Goal: Obtain resource: Download file/media

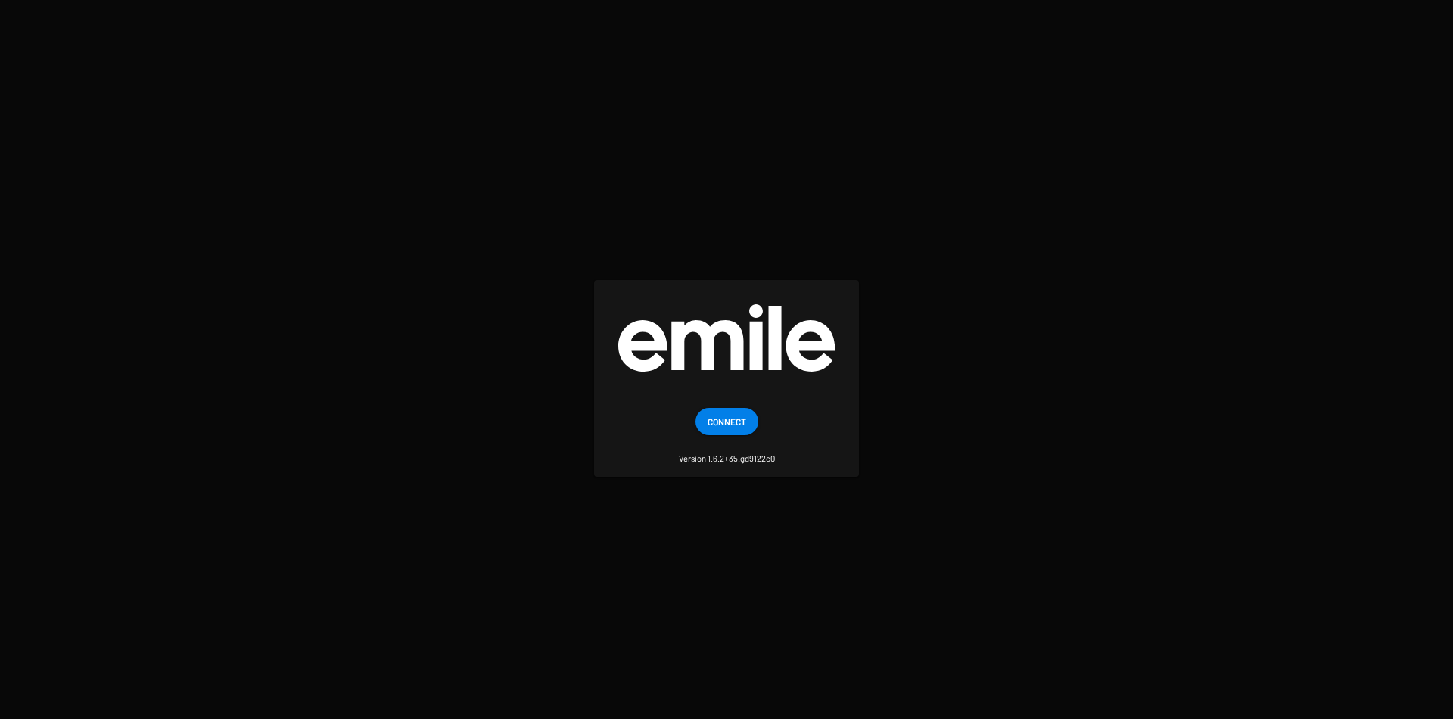
click at [727, 431] on span "Connect" at bounding box center [727, 421] width 39 height 27
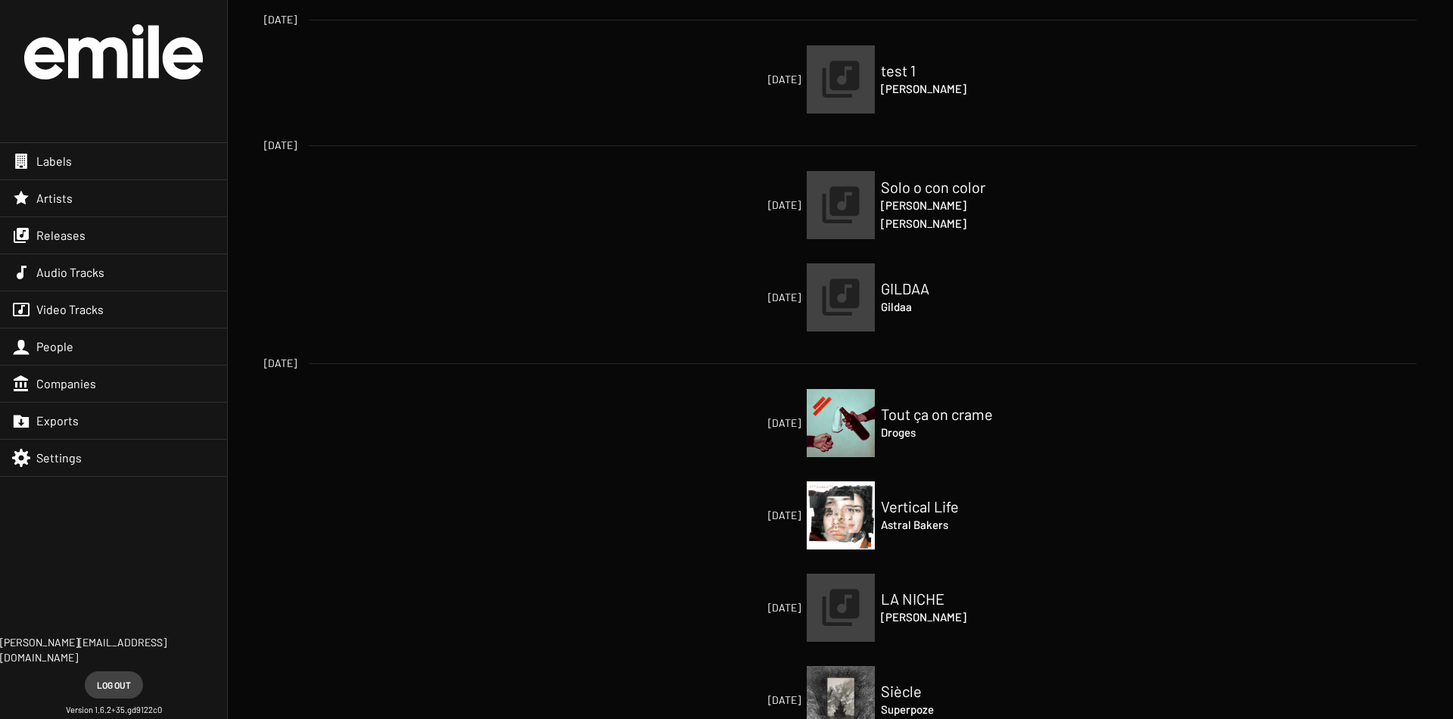
click at [102, 159] on div "Labels" at bounding box center [113, 161] width 227 height 36
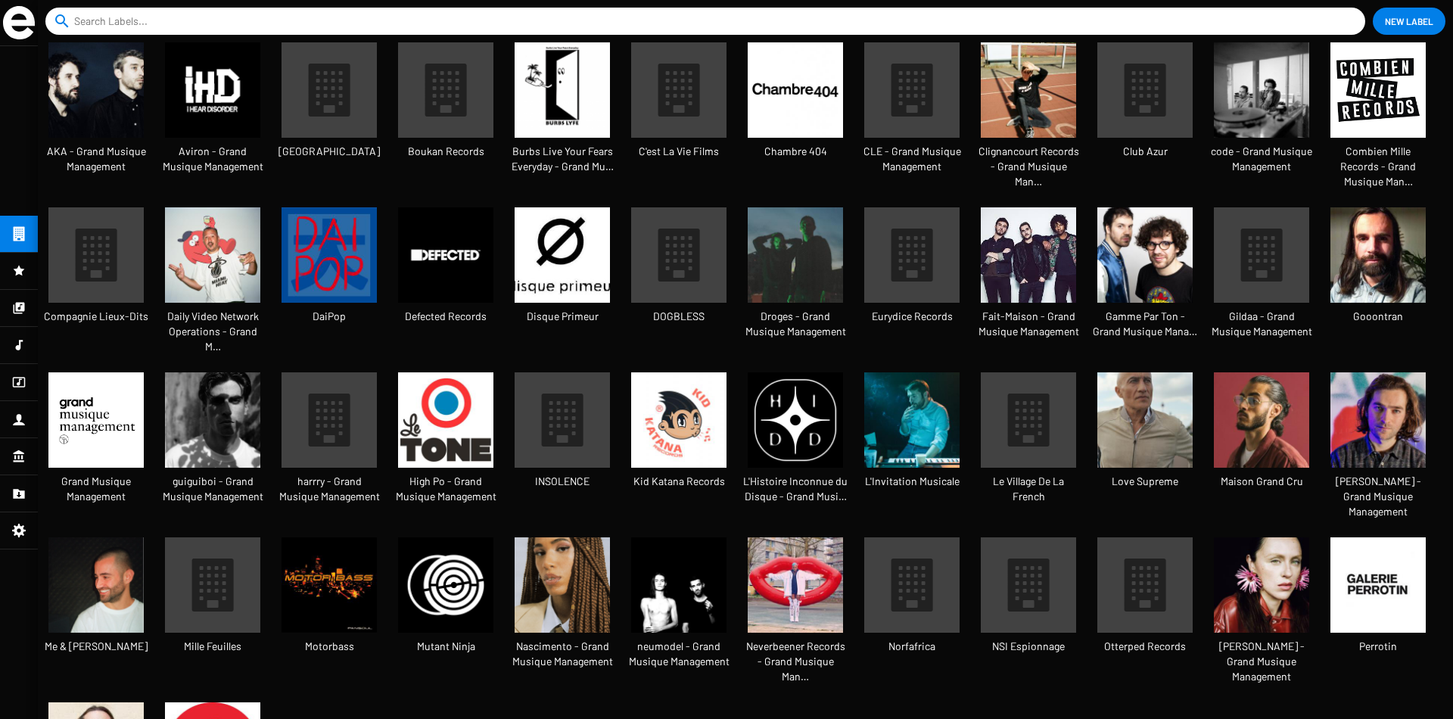
click at [220, 24] on input at bounding box center [708, 21] width 1269 height 27
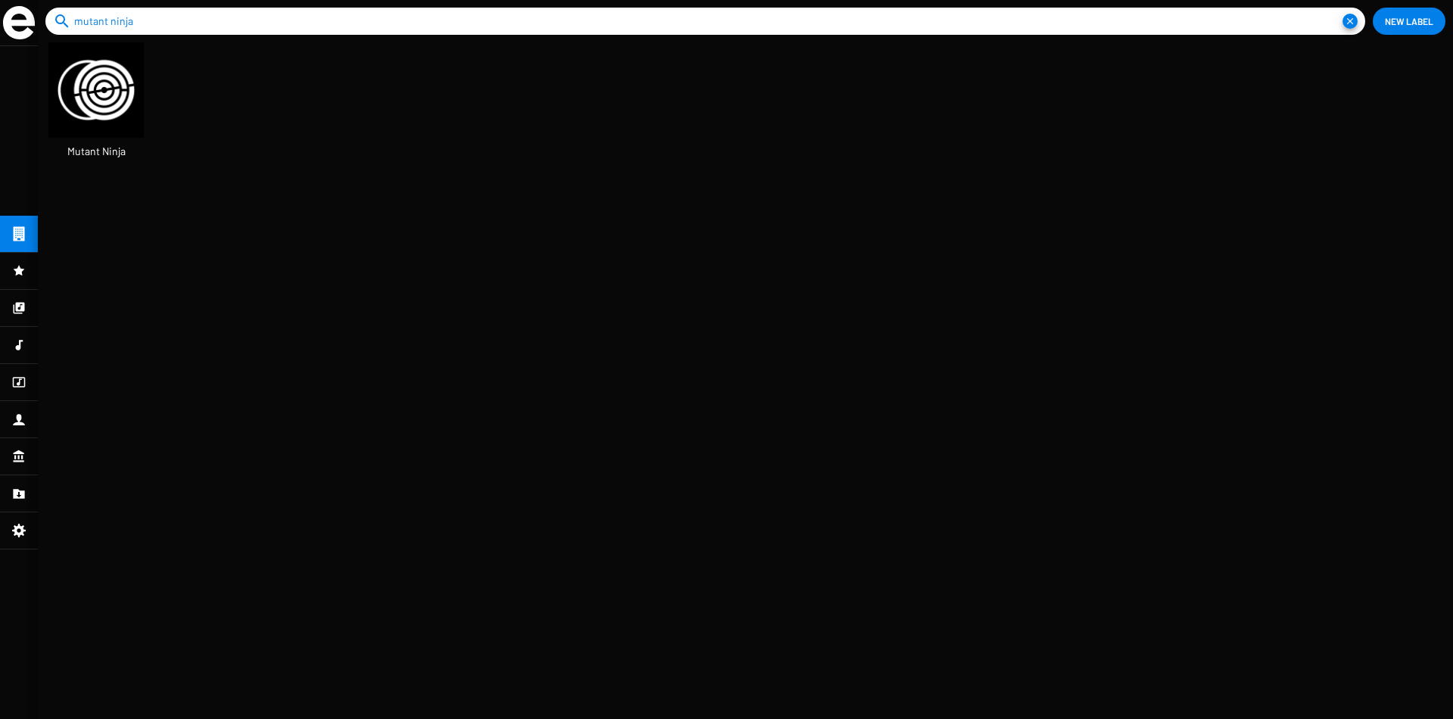
click at [86, 113] on img at bounding box center [95, 89] width 95 height 95
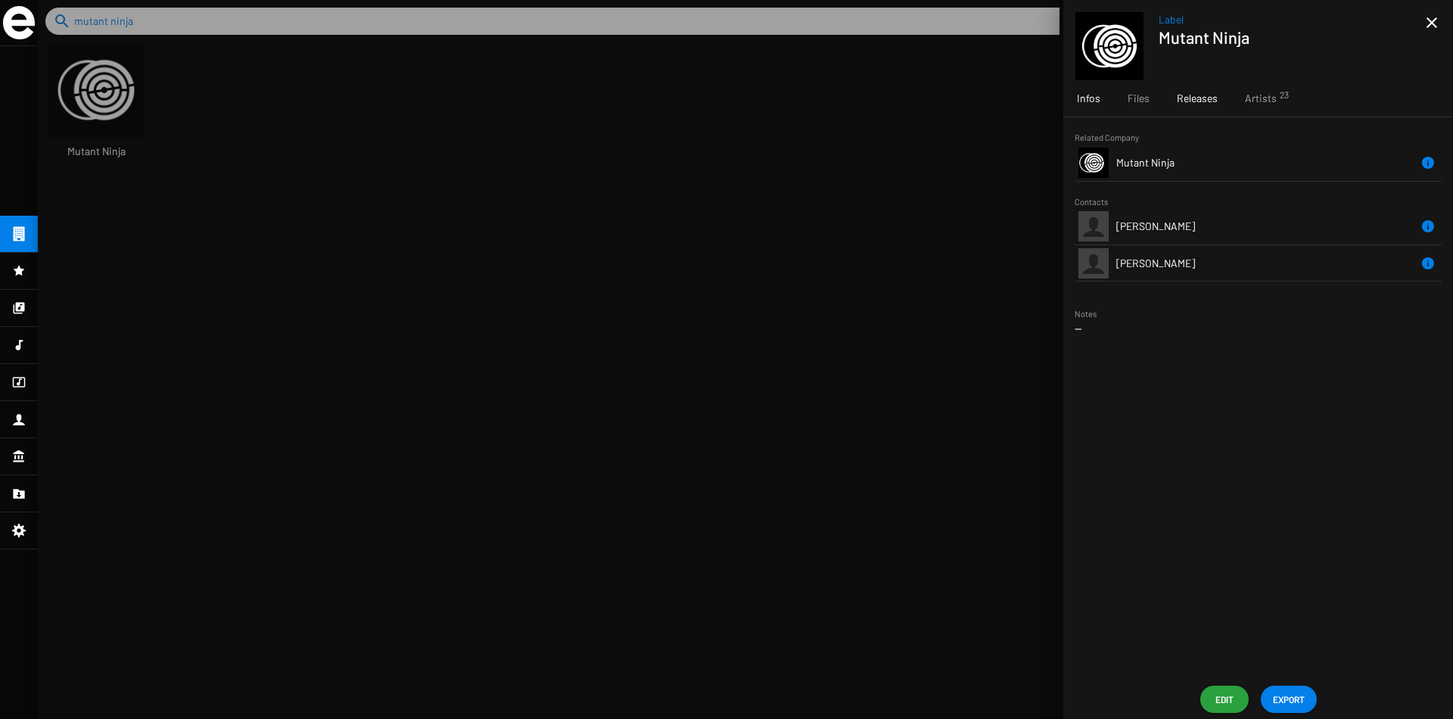
click at [1192, 102] on span "Releases" at bounding box center [1197, 98] width 41 height 15
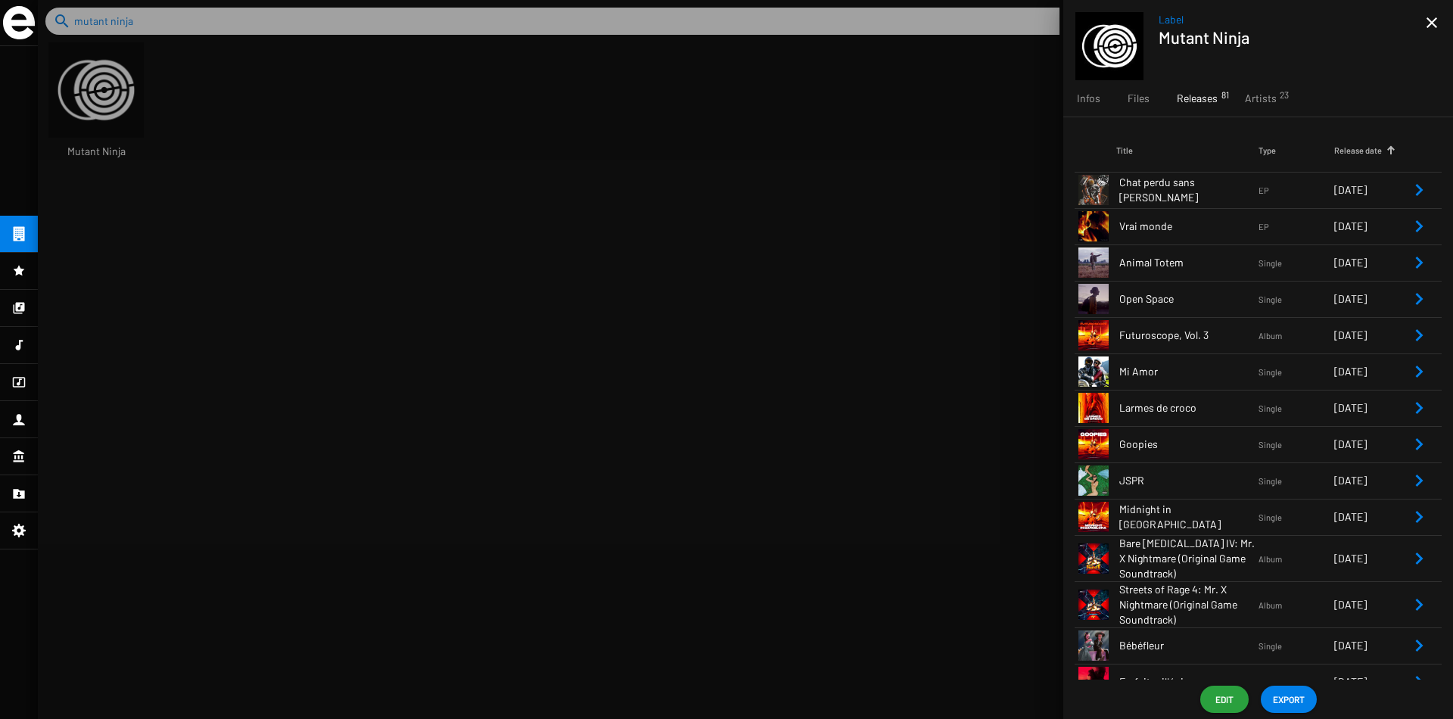
click at [1232, 194] on span "Chat perdu sans [PERSON_NAME]" at bounding box center [1188, 190] width 139 height 30
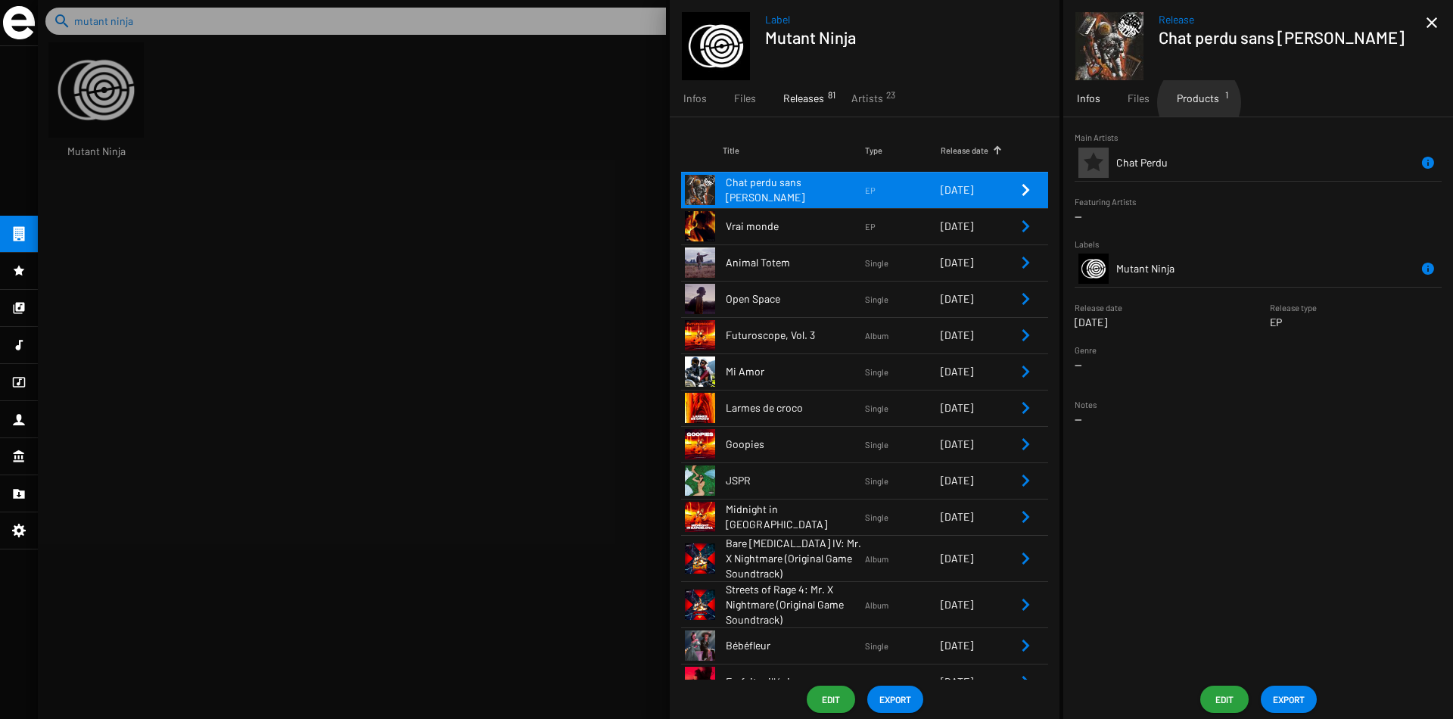
click at [1198, 102] on span "Products 1" at bounding box center [1198, 98] width 42 height 15
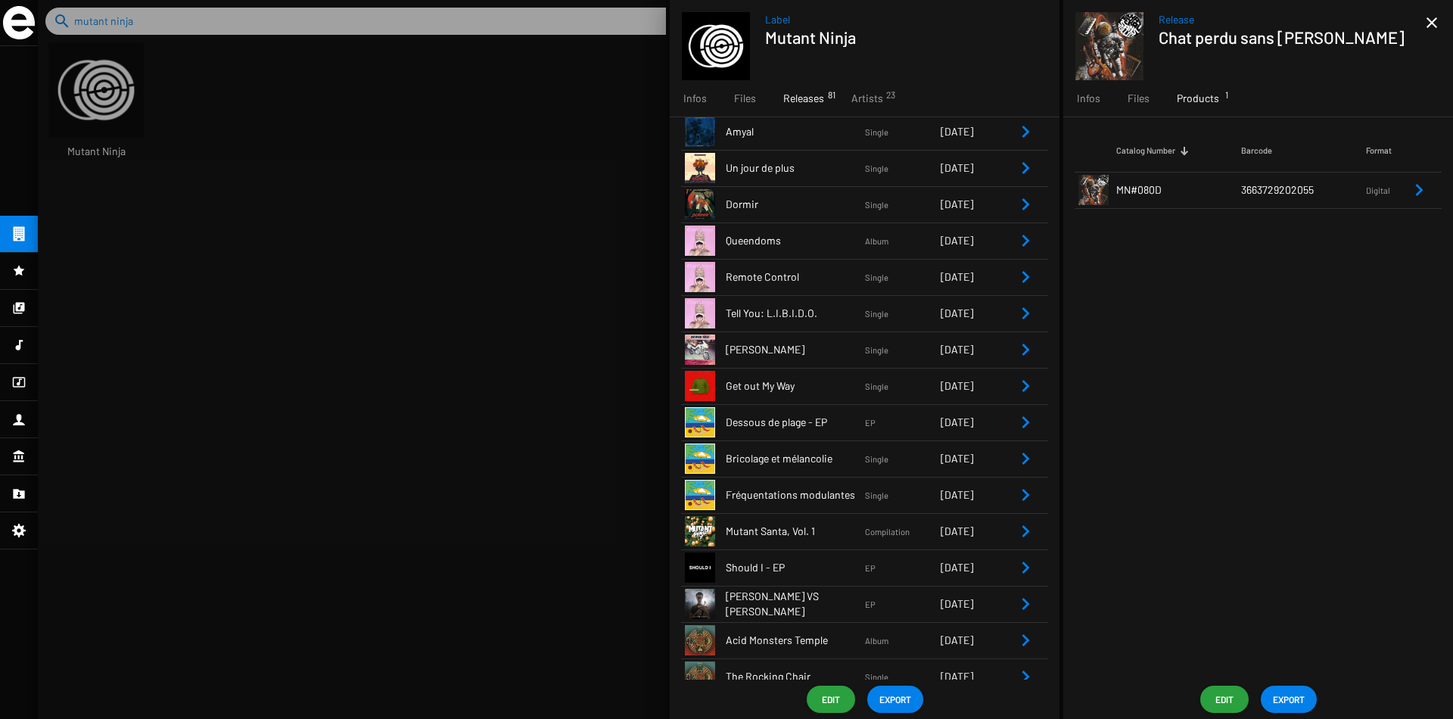
scroll to position [1997, 0]
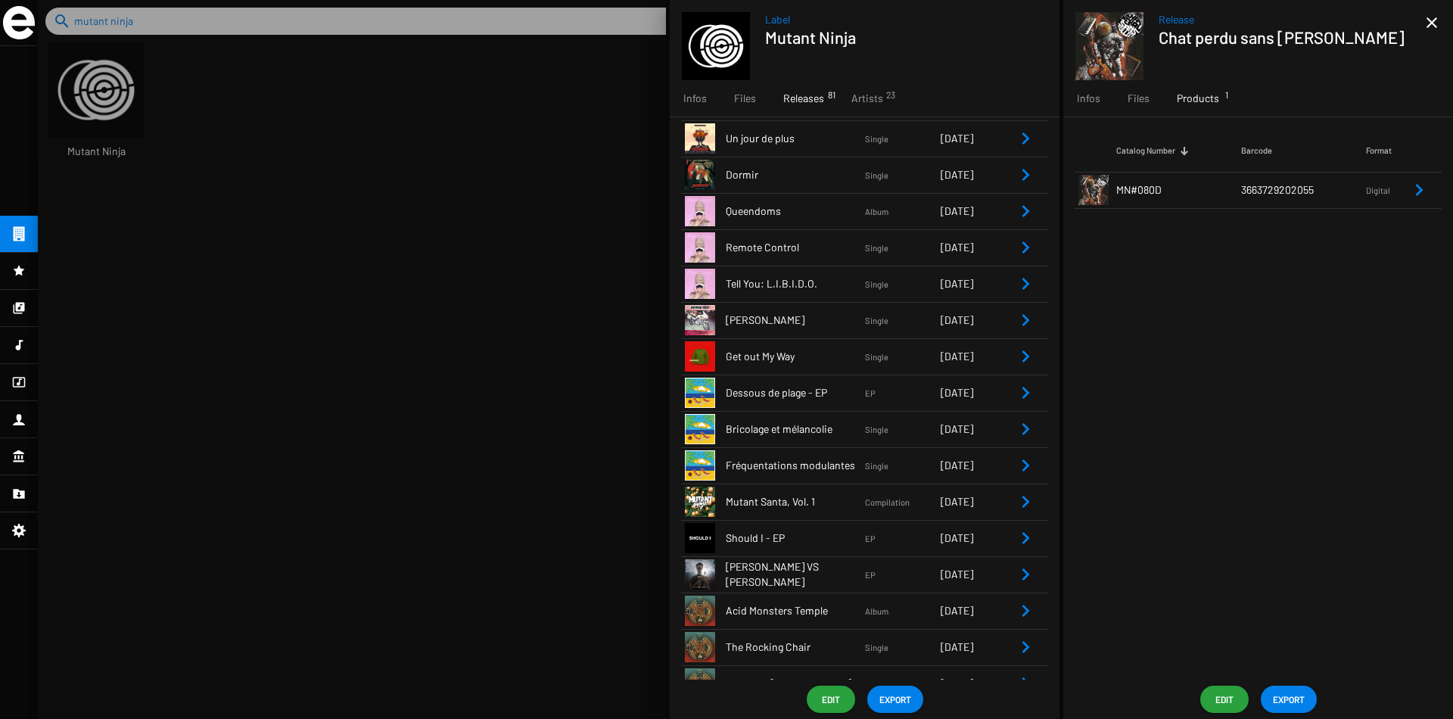
click at [415, 245] on div at bounding box center [745, 359] width 1415 height 719
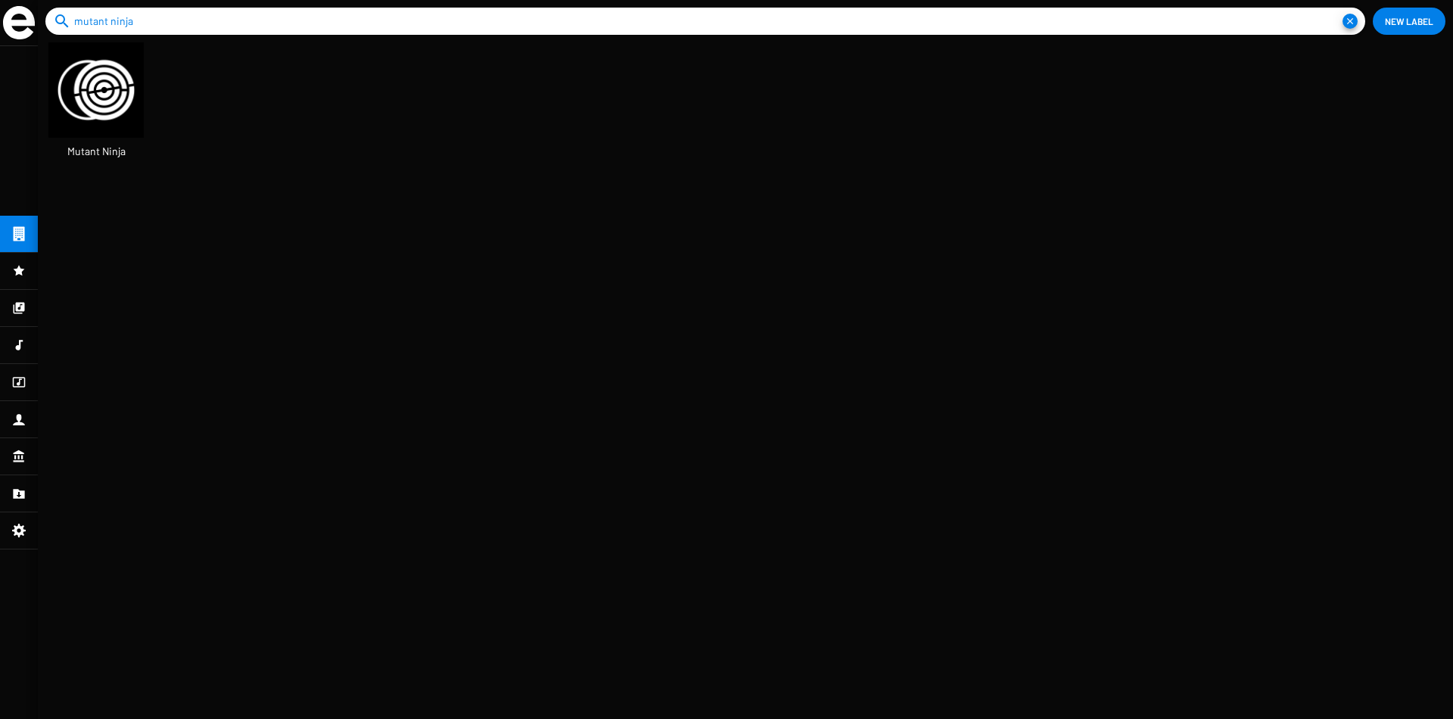
click at [366, 27] on input "mutant ninja" at bounding box center [708, 21] width 1269 height 27
type input "mutant ninja"
drag, startPoint x: 191, startPoint y: 17, endPoint x: 6, endPoint y: 11, distance: 184.8
click at [6, 11] on app-catalog "search mutant ninja close New Label" at bounding box center [726, 359] width 1453 height 719
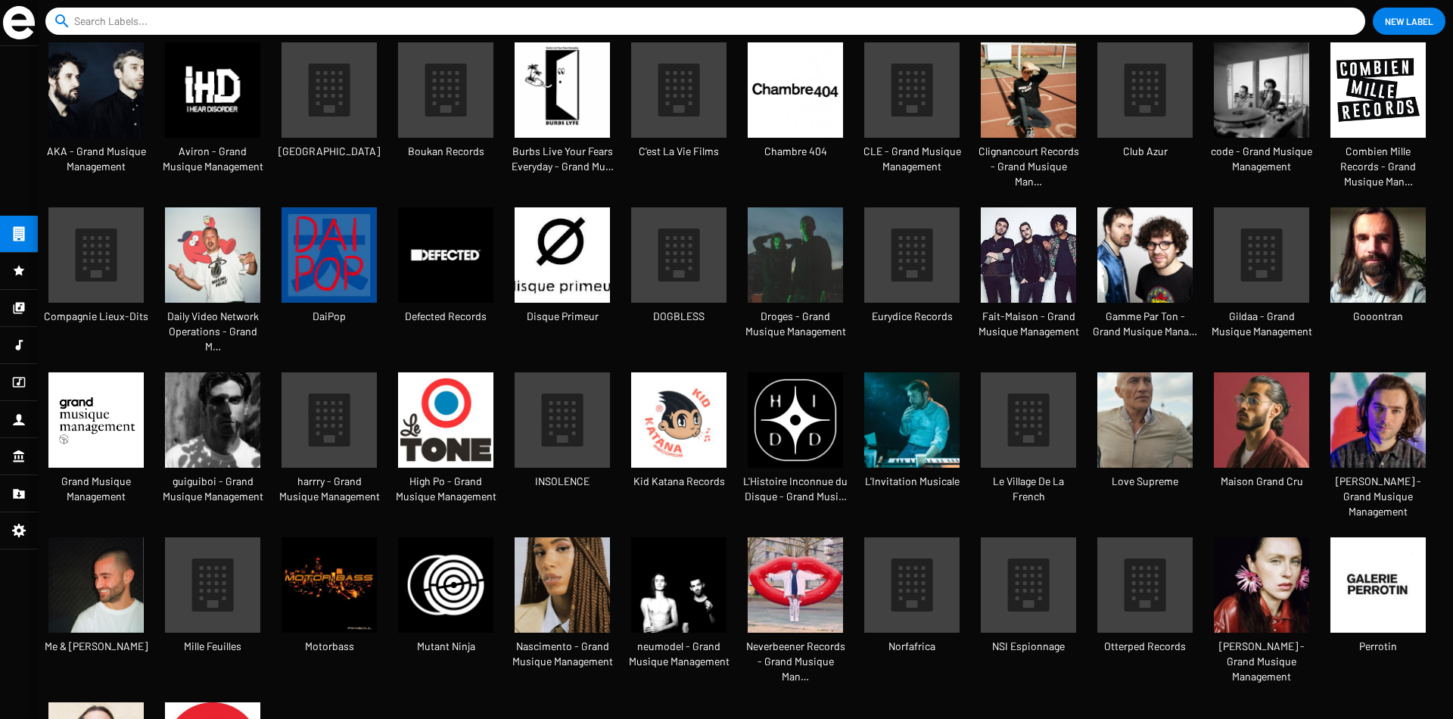
scroll to position [40, 126]
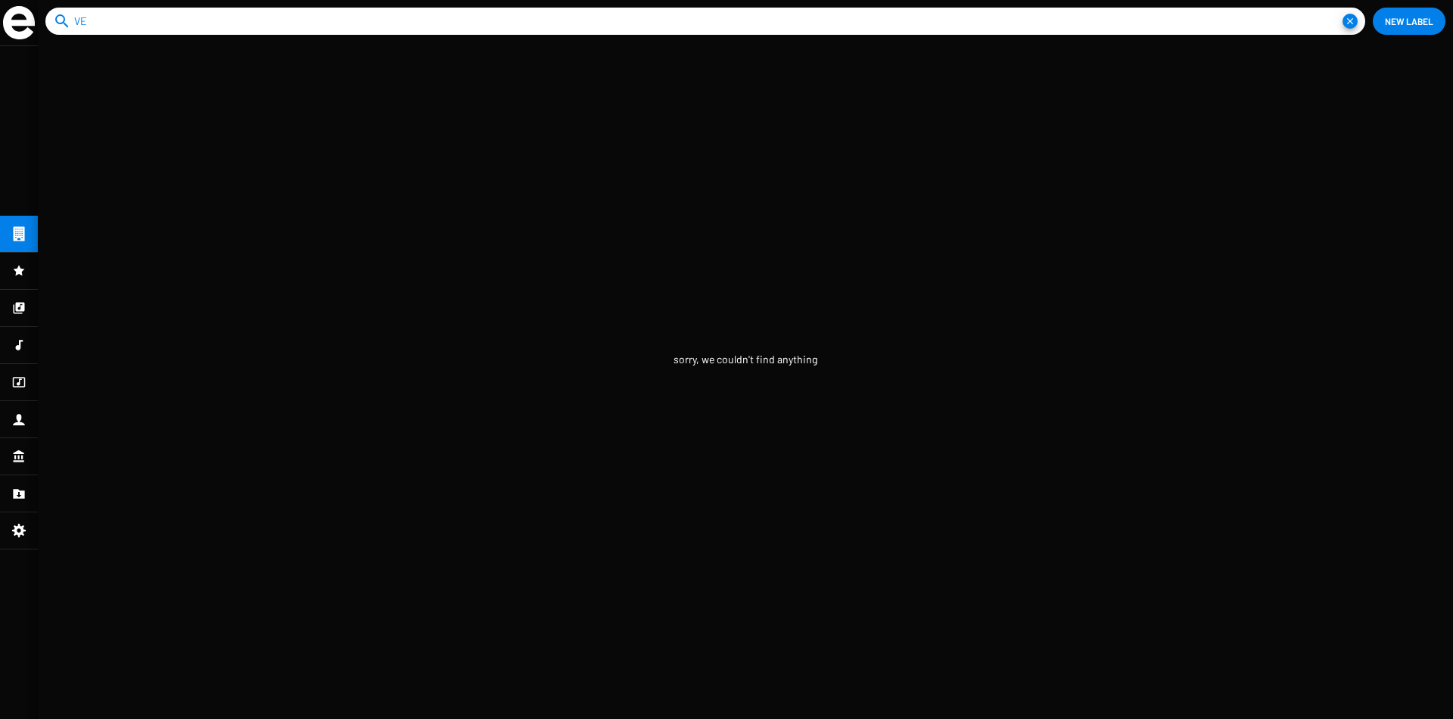
type input "V"
type input "mutant ninj"
drag, startPoint x: 193, startPoint y: 31, endPoint x: 0, endPoint y: 15, distance: 193.7
click at [0, 15] on app-catalog "search mutant ninj close New Label Mutant Ninja" at bounding box center [726, 359] width 1453 height 719
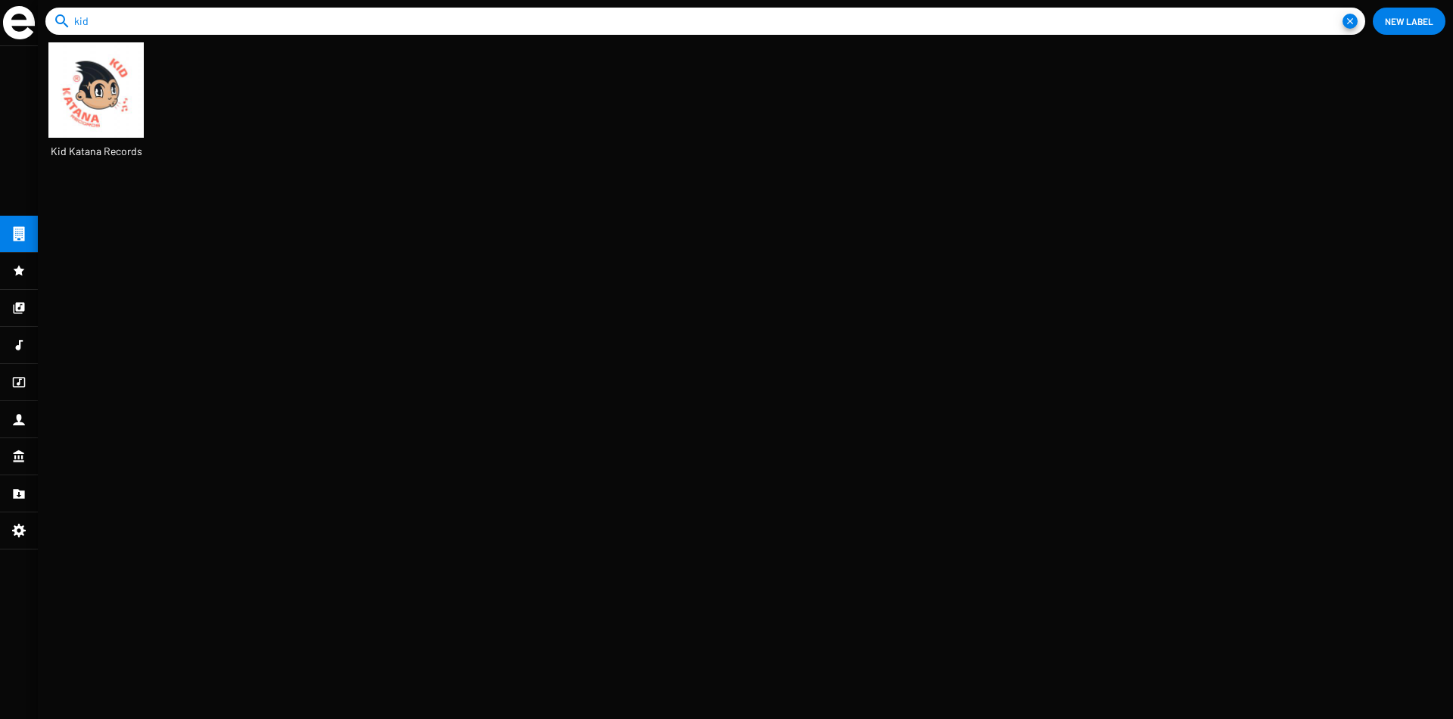
type input "kid"
click at [104, 88] on img at bounding box center [95, 89] width 95 height 95
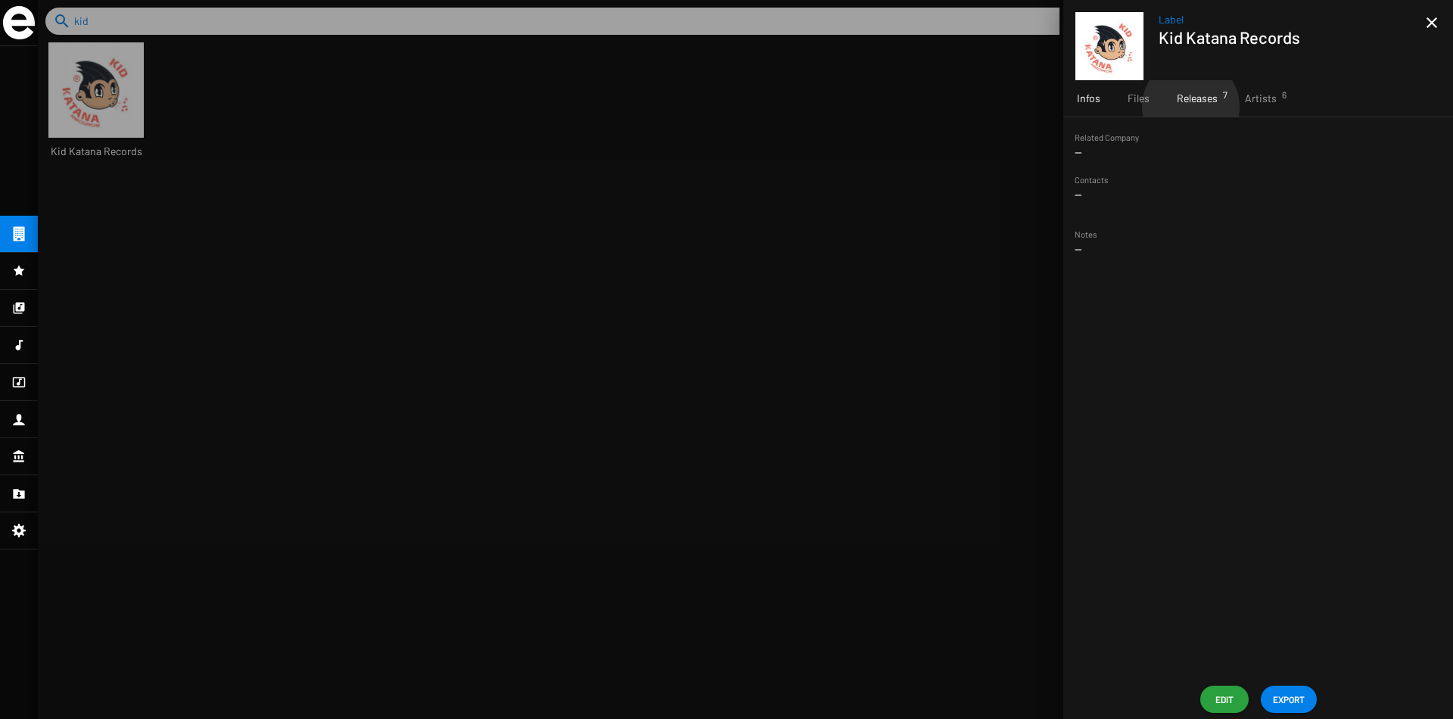
click at [1190, 107] on div "Releases 7" at bounding box center [1197, 98] width 68 height 36
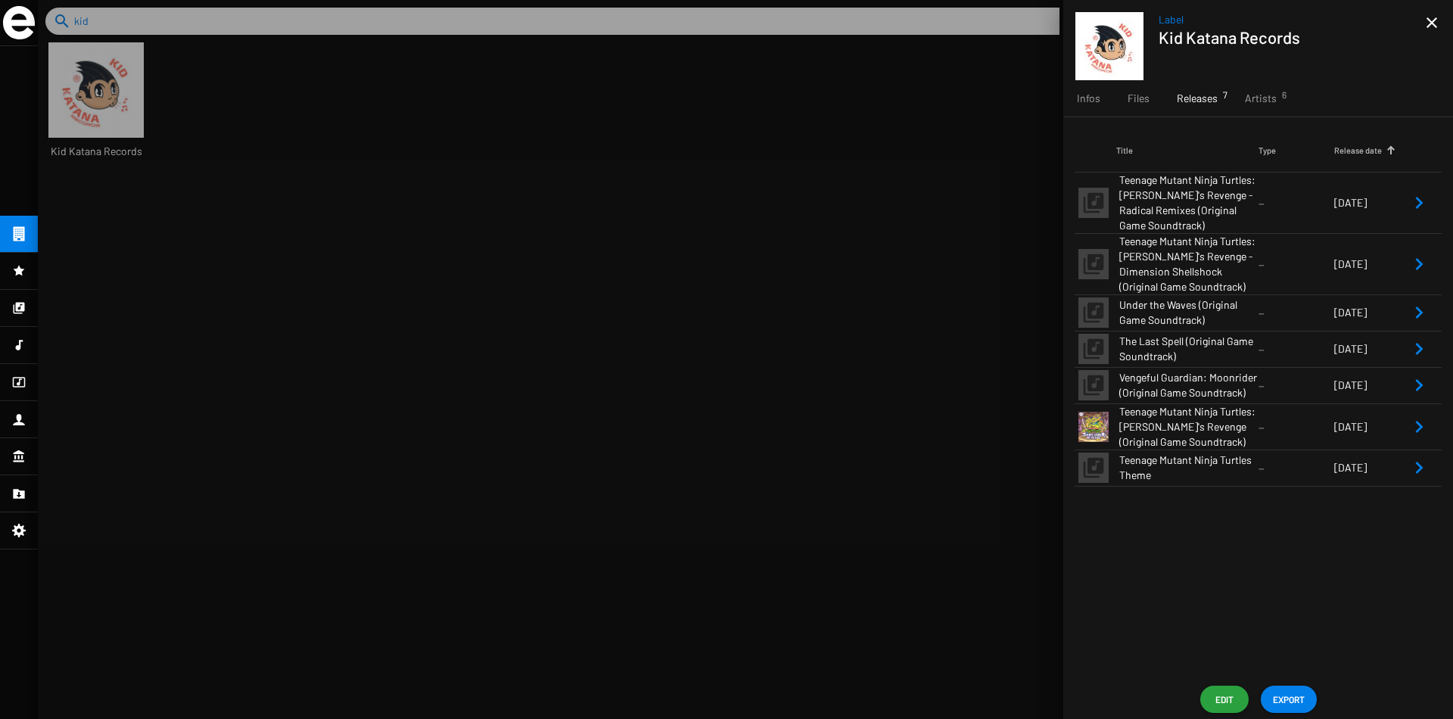
click at [1297, 400] on td "--" at bounding box center [1297, 385] width 76 height 36
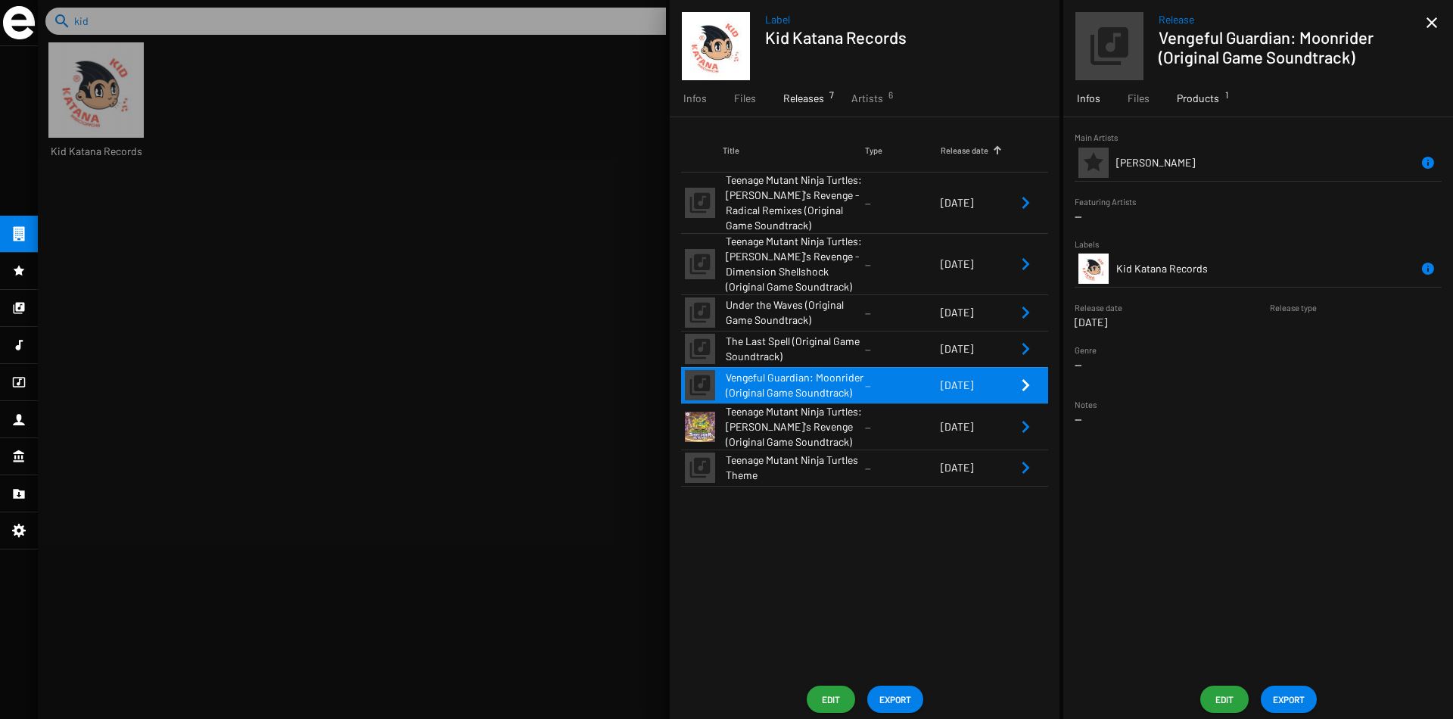
click at [1198, 98] on span "Products 1" at bounding box center [1198, 98] width 42 height 15
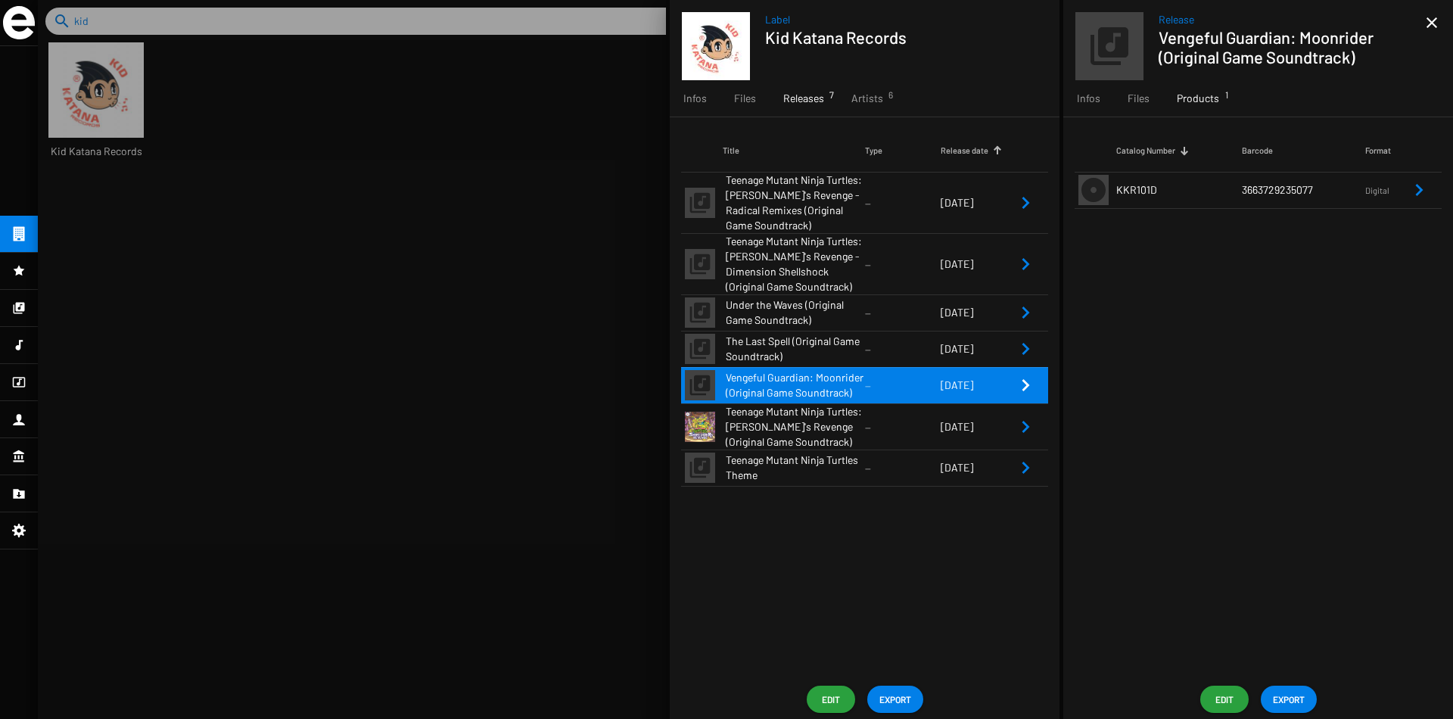
click at [1204, 195] on td "KKR101D" at bounding box center [1179, 190] width 126 height 36
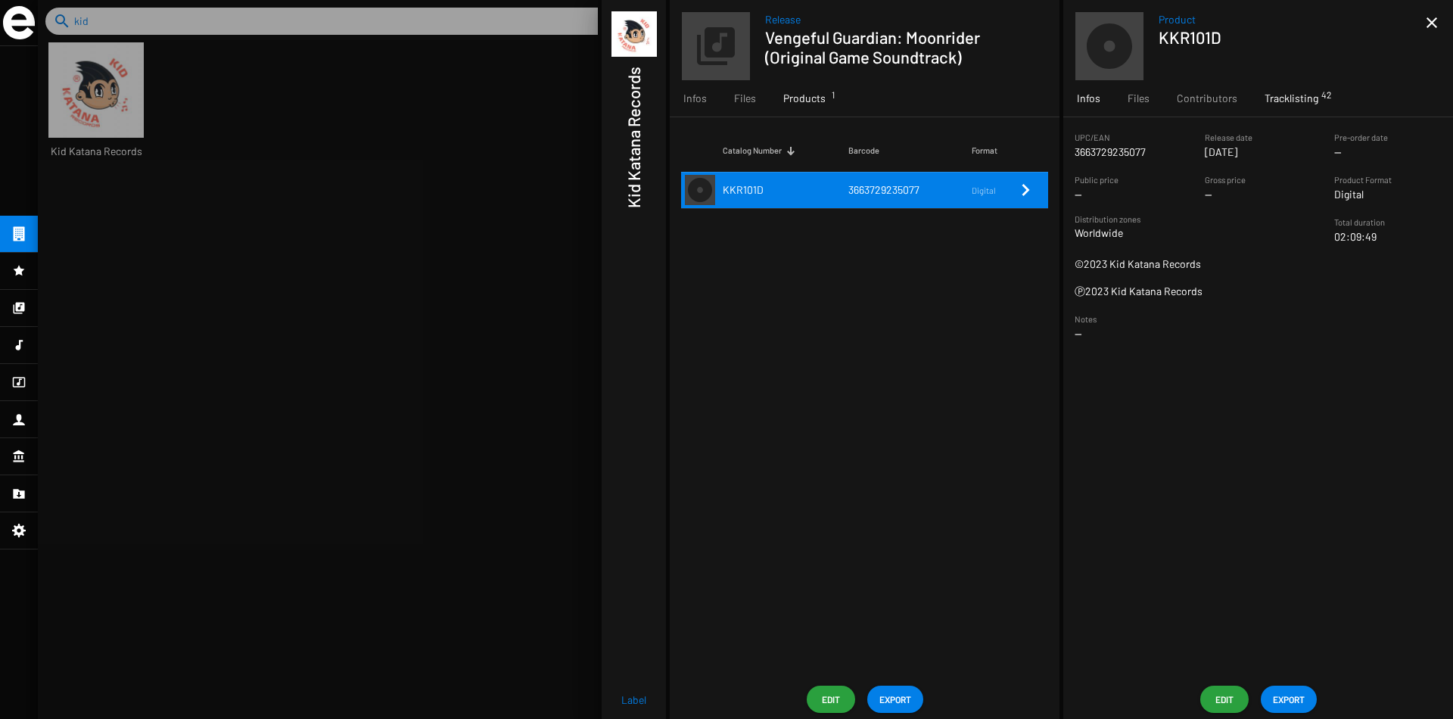
click at [1291, 101] on span "Tracklisting 42" at bounding box center [1292, 98] width 54 height 15
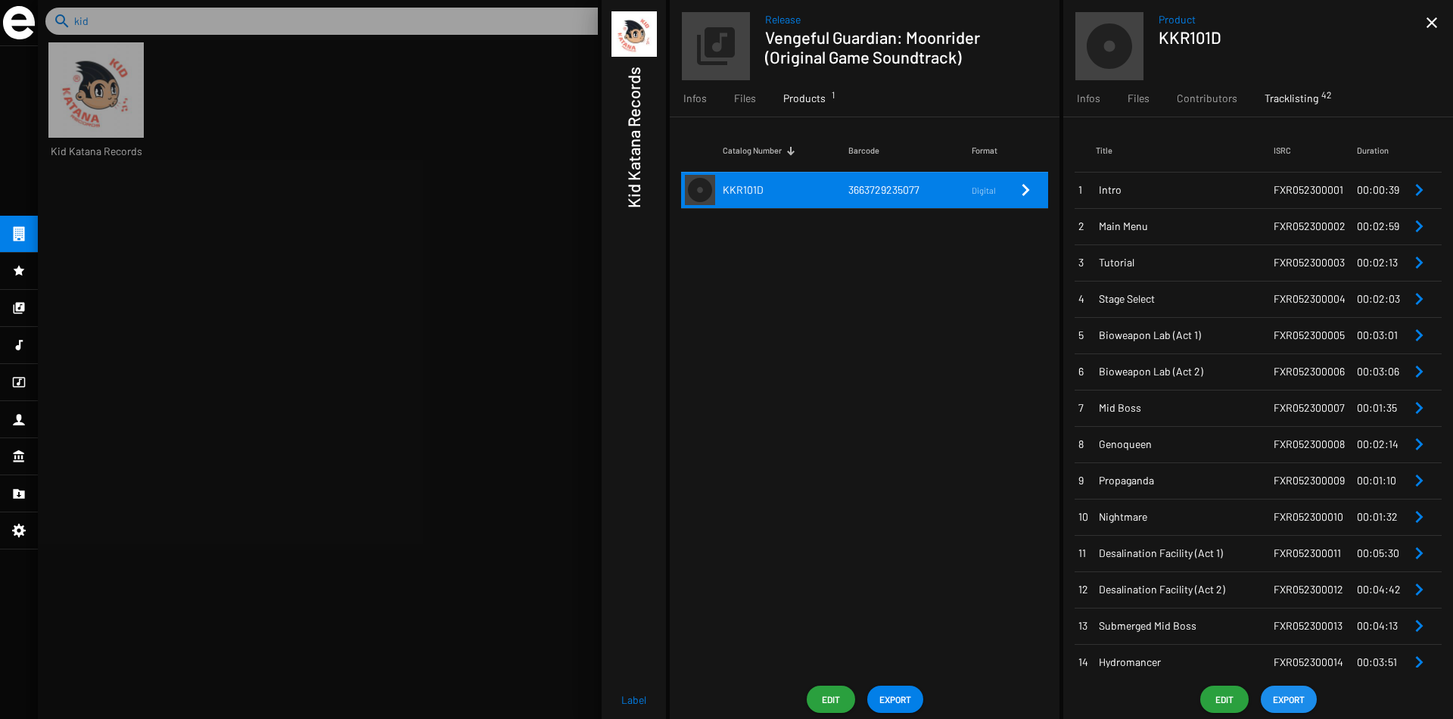
click at [1287, 702] on span "EXPORT" at bounding box center [1289, 699] width 32 height 27
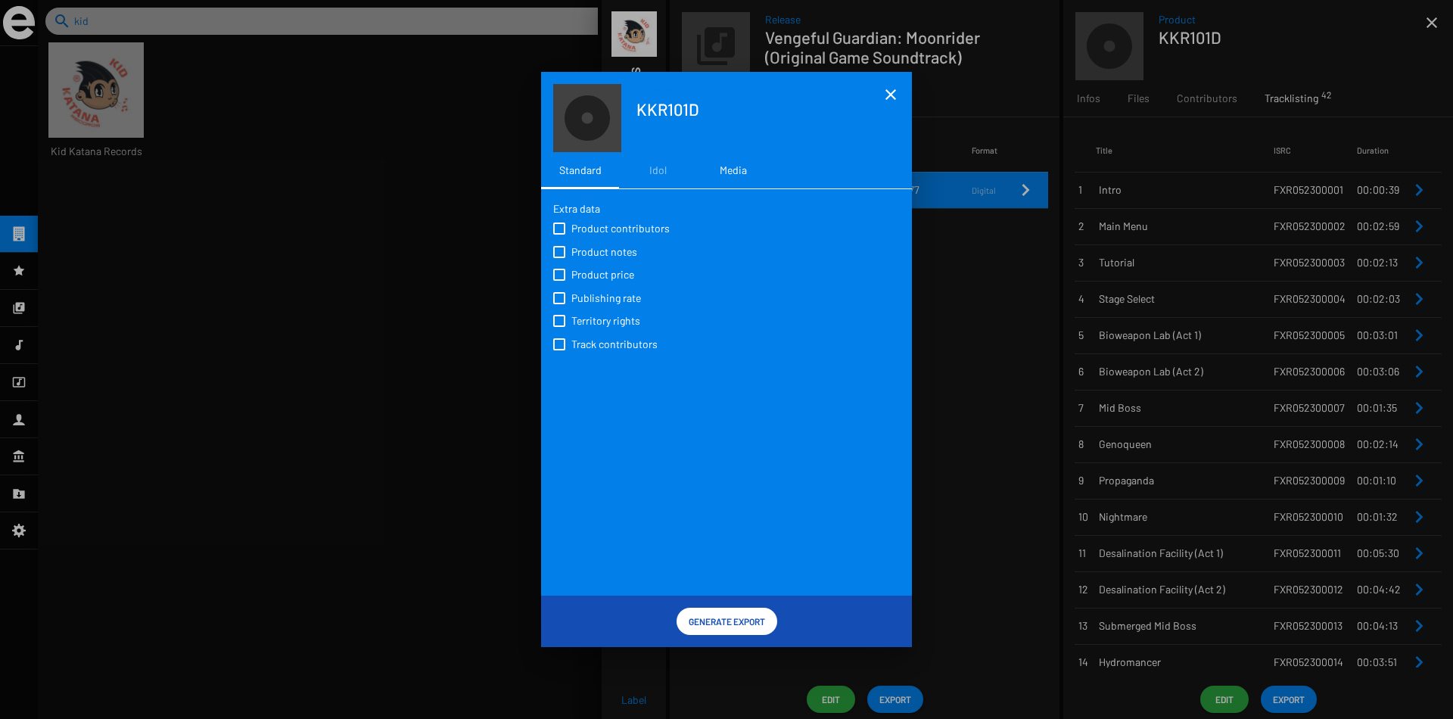
click at [716, 176] on div "Media" at bounding box center [734, 170] width 76 height 36
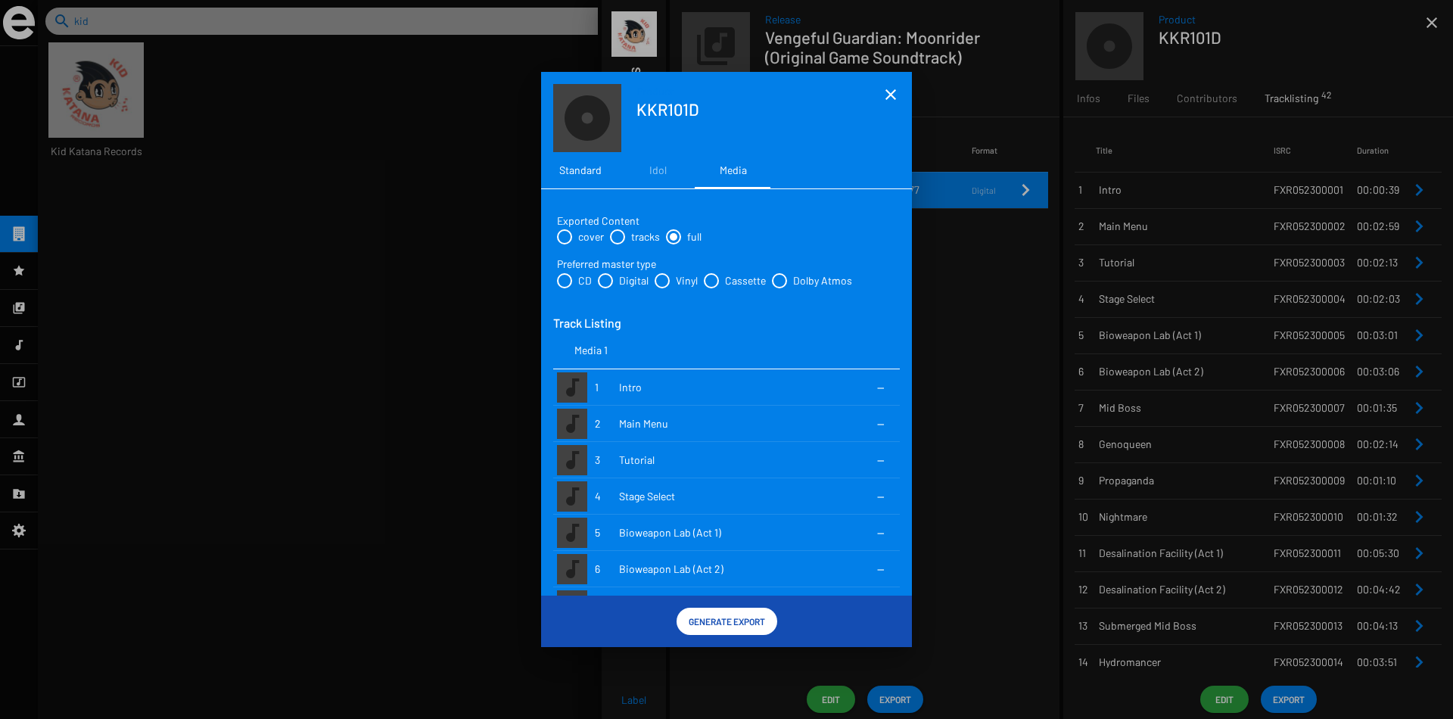
click at [578, 174] on div "Standard" at bounding box center [580, 170] width 42 height 15
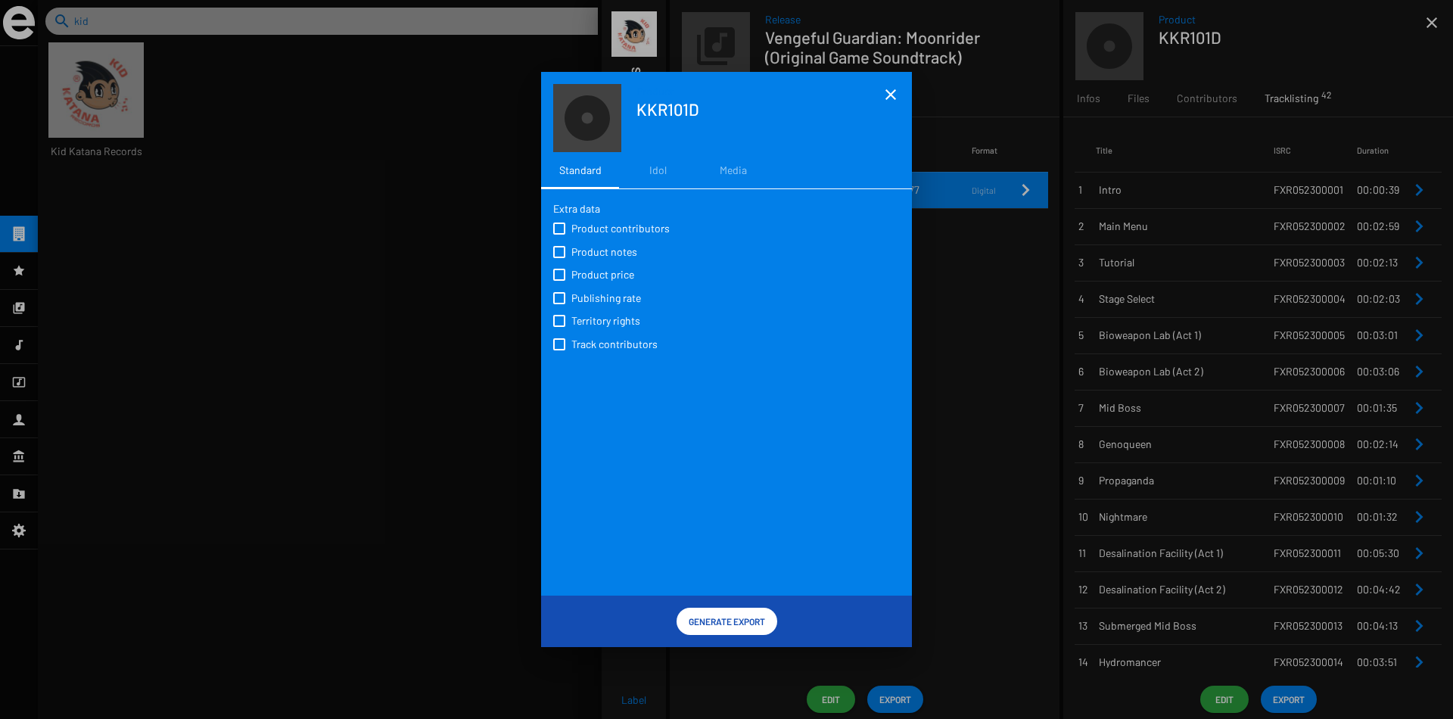
click at [890, 96] on mat-icon "close" at bounding box center [891, 95] width 18 height 18
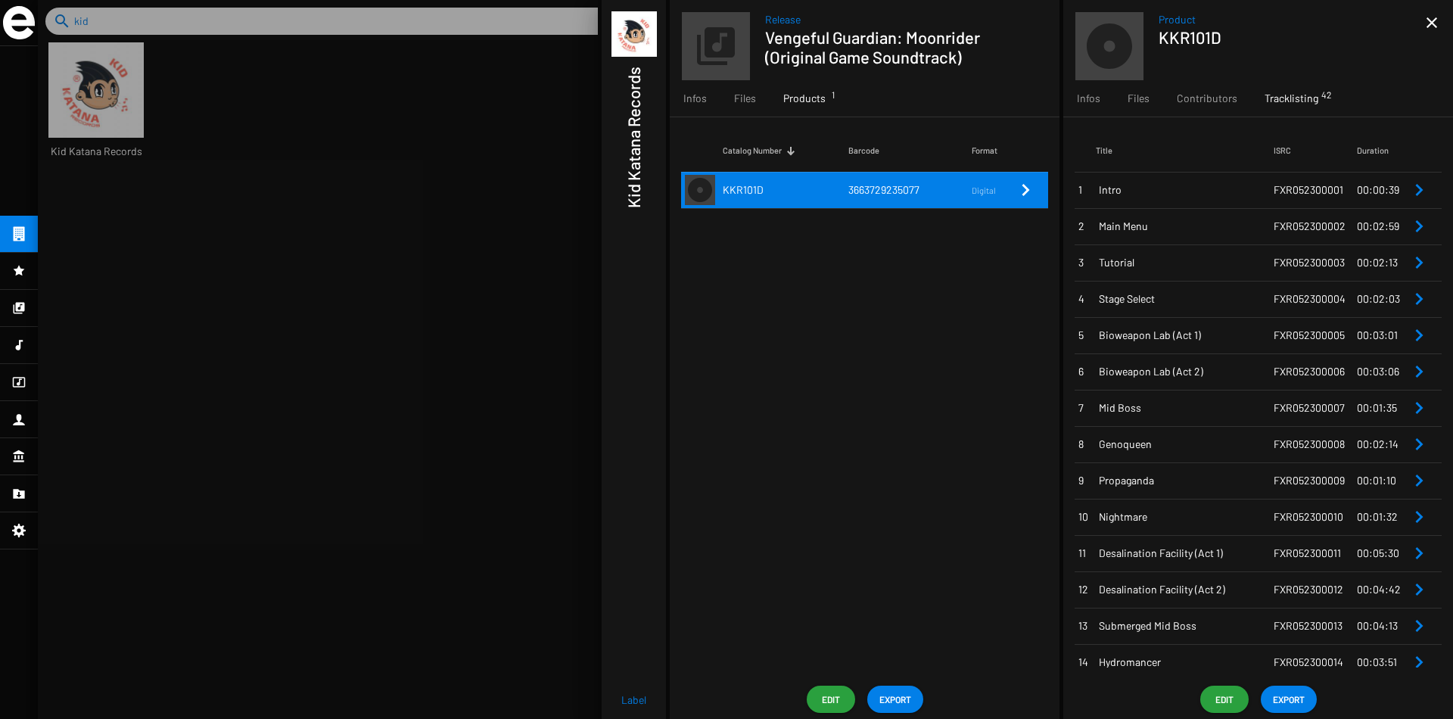
drag, startPoint x: 668, startPoint y: 273, endPoint x: 447, endPoint y: 285, distance: 221.3
click at [447, 286] on mat-sidenav-container "Label Kid Katana Records Release Vengeful Guardian: Moonrider (Original Game So…" at bounding box center [745, 359] width 1415 height 719
click at [1287, 699] on span "EXPORT" at bounding box center [1289, 699] width 32 height 27
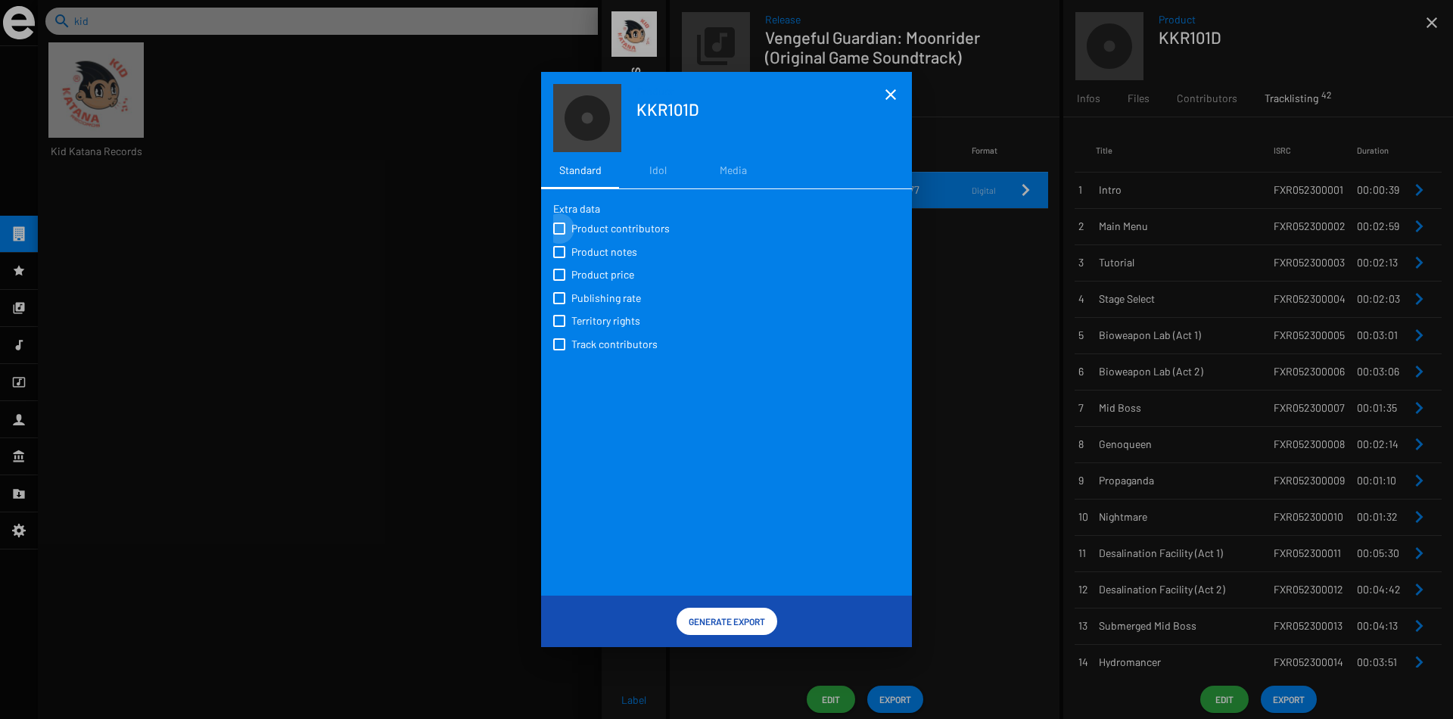
click at [561, 229] on span at bounding box center [559, 229] width 12 height 12
click at [559, 235] on input "Product contributors" at bounding box center [559, 235] width 1 height 1
checkbox input "true"
click at [559, 249] on span at bounding box center [559, 252] width 12 height 12
click at [559, 258] on input "Product notes" at bounding box center [559, 258] width 1 height 1
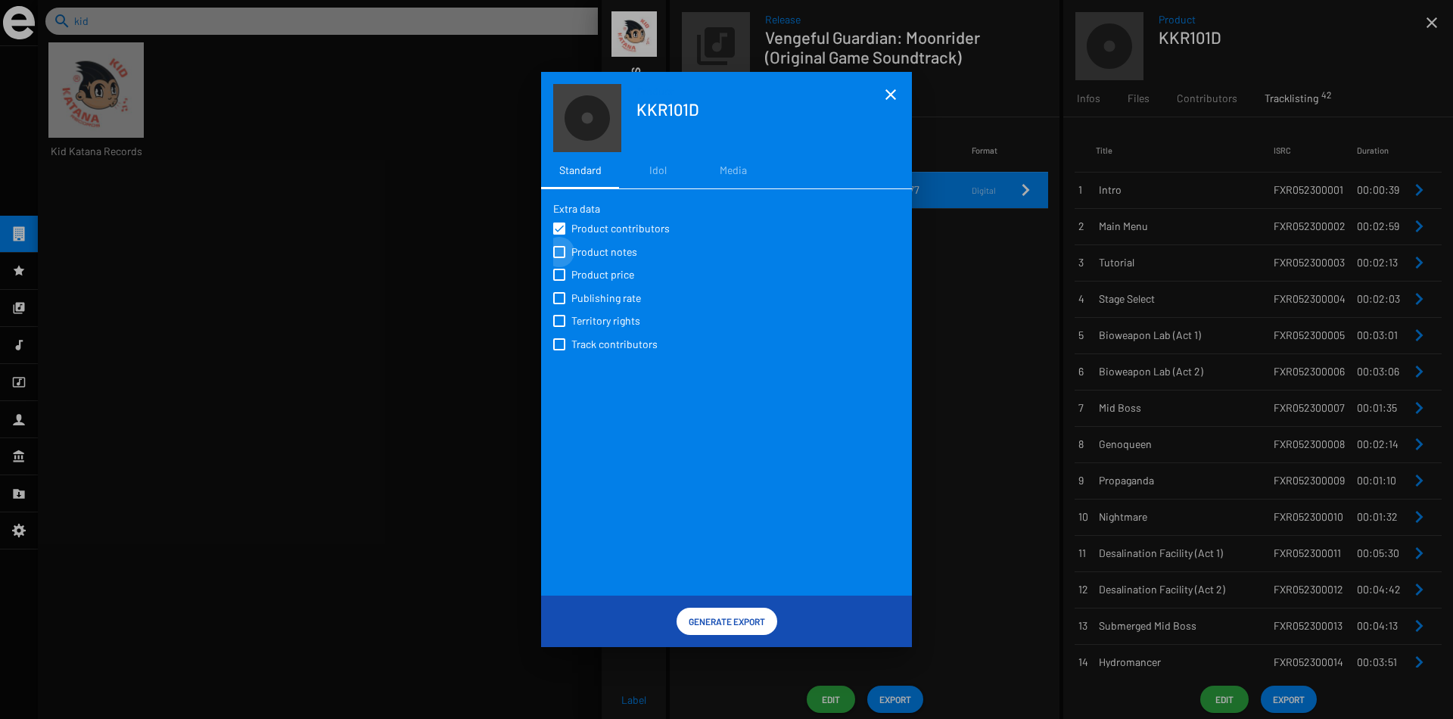
checkbox input "true"
click at [894, 94] on mat-icon "close" at bounding box center [891, 95] width 18 height 18
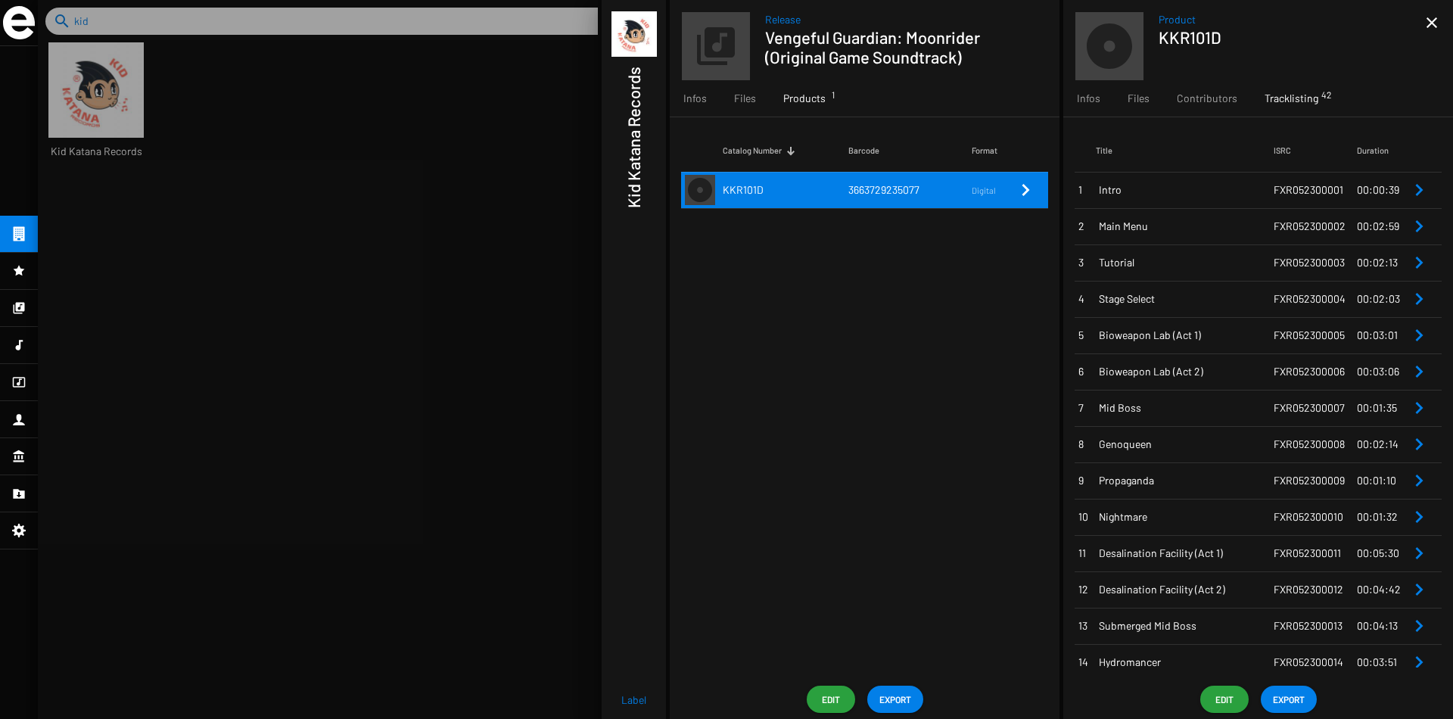
click at [973, 363] on div "Catalog Number Barcode Format KKR101D 3663729235077 Digital" at bounding box center [865, 398] width 390 height 562
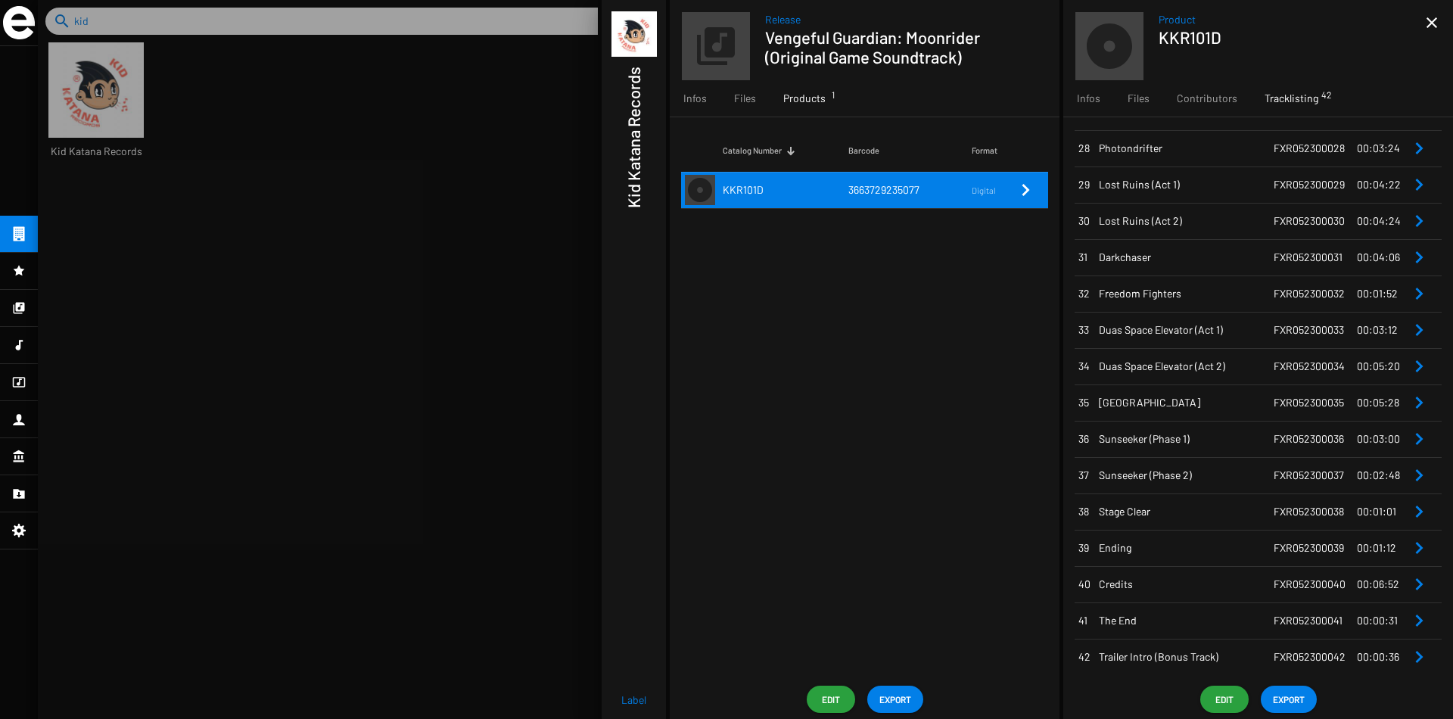
scroll to position [1031, 0]
